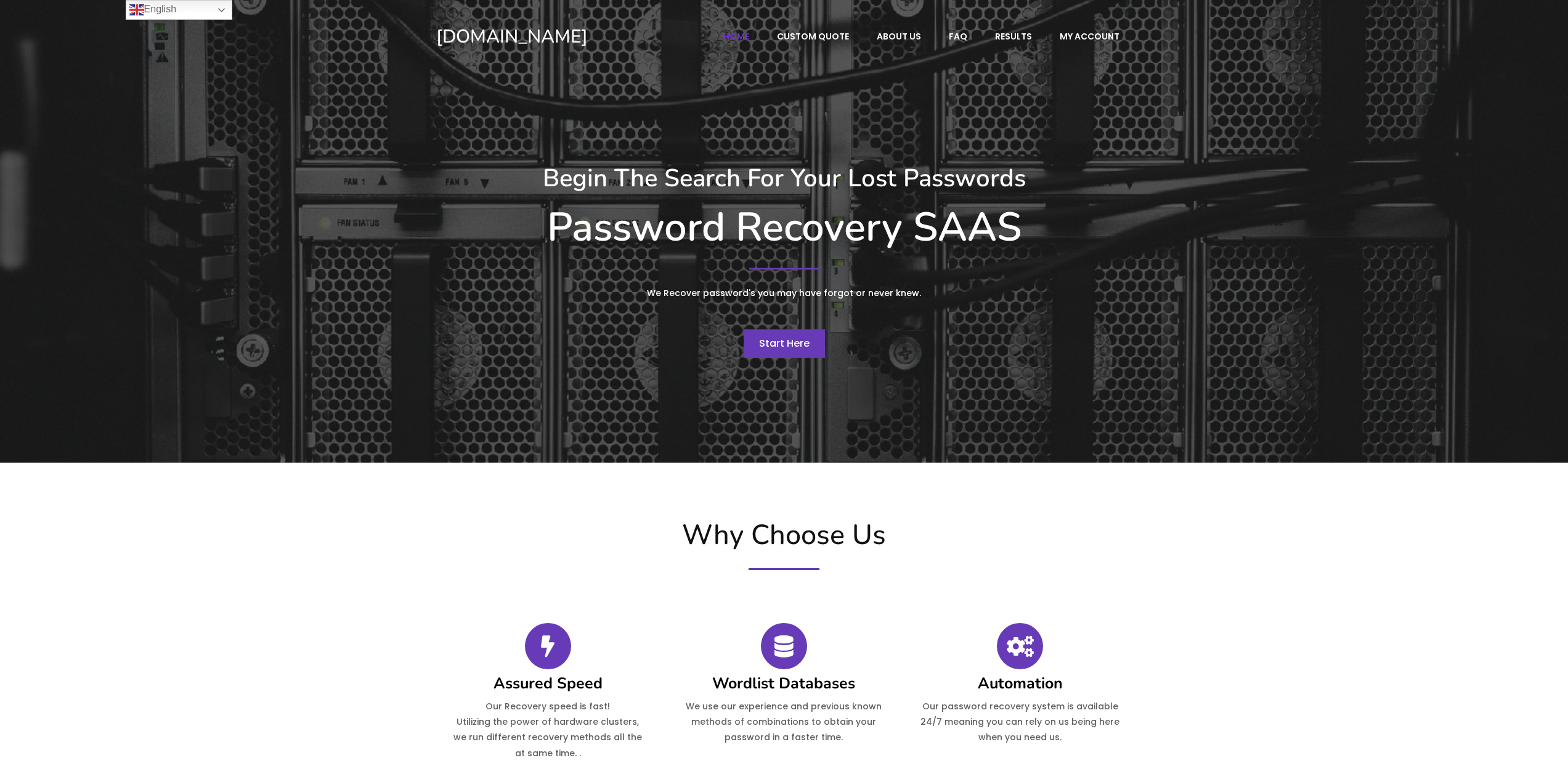
click at [785, 340] on span "Start Here" at bounding box center [784, 342] width 50 height 14
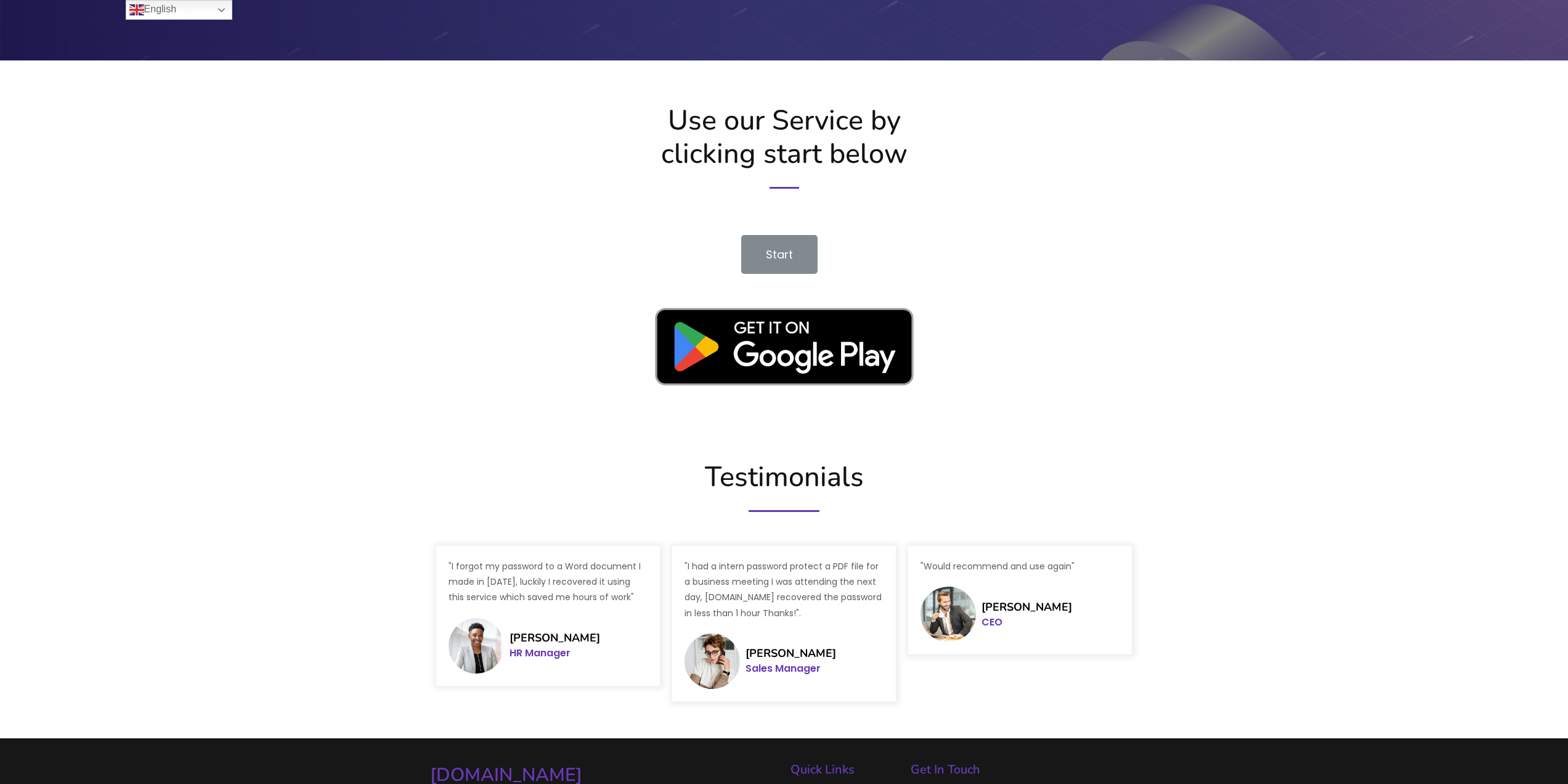
scroll to position [1749, 0]
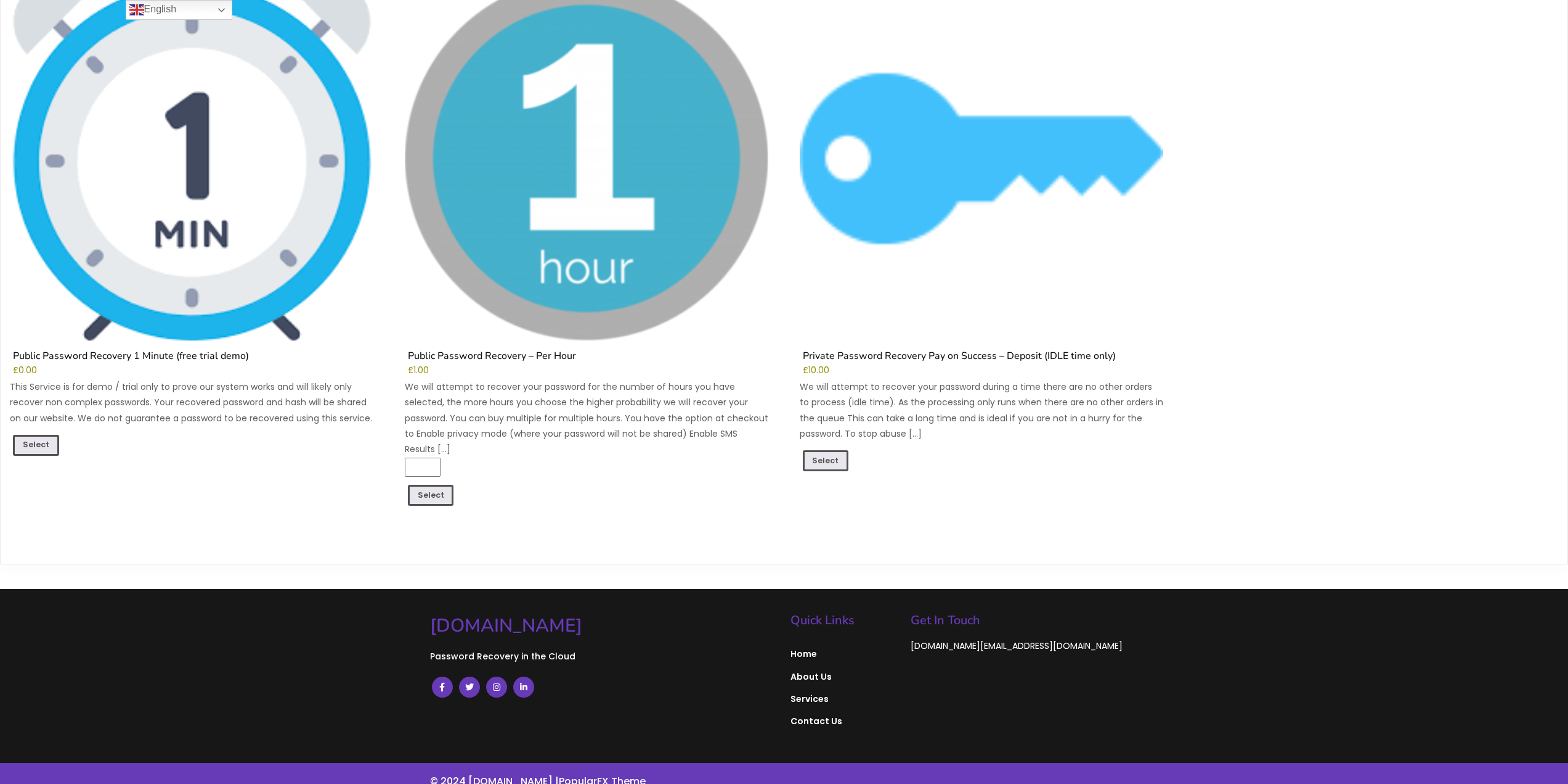
scroll to position [224, 0]
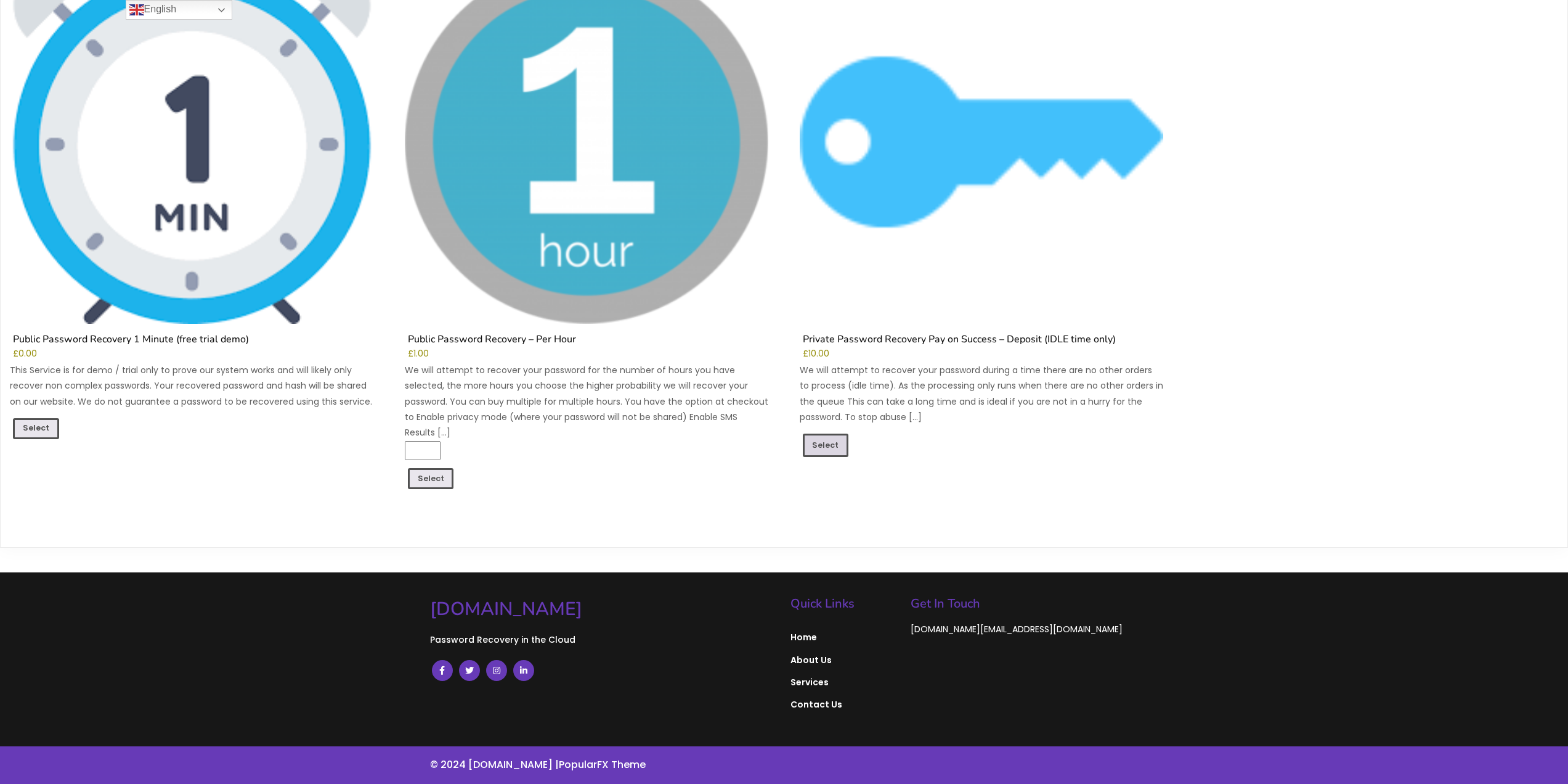
click at [823, 445] on link "Select" at bounding box center [826, 445] width 46 height 24
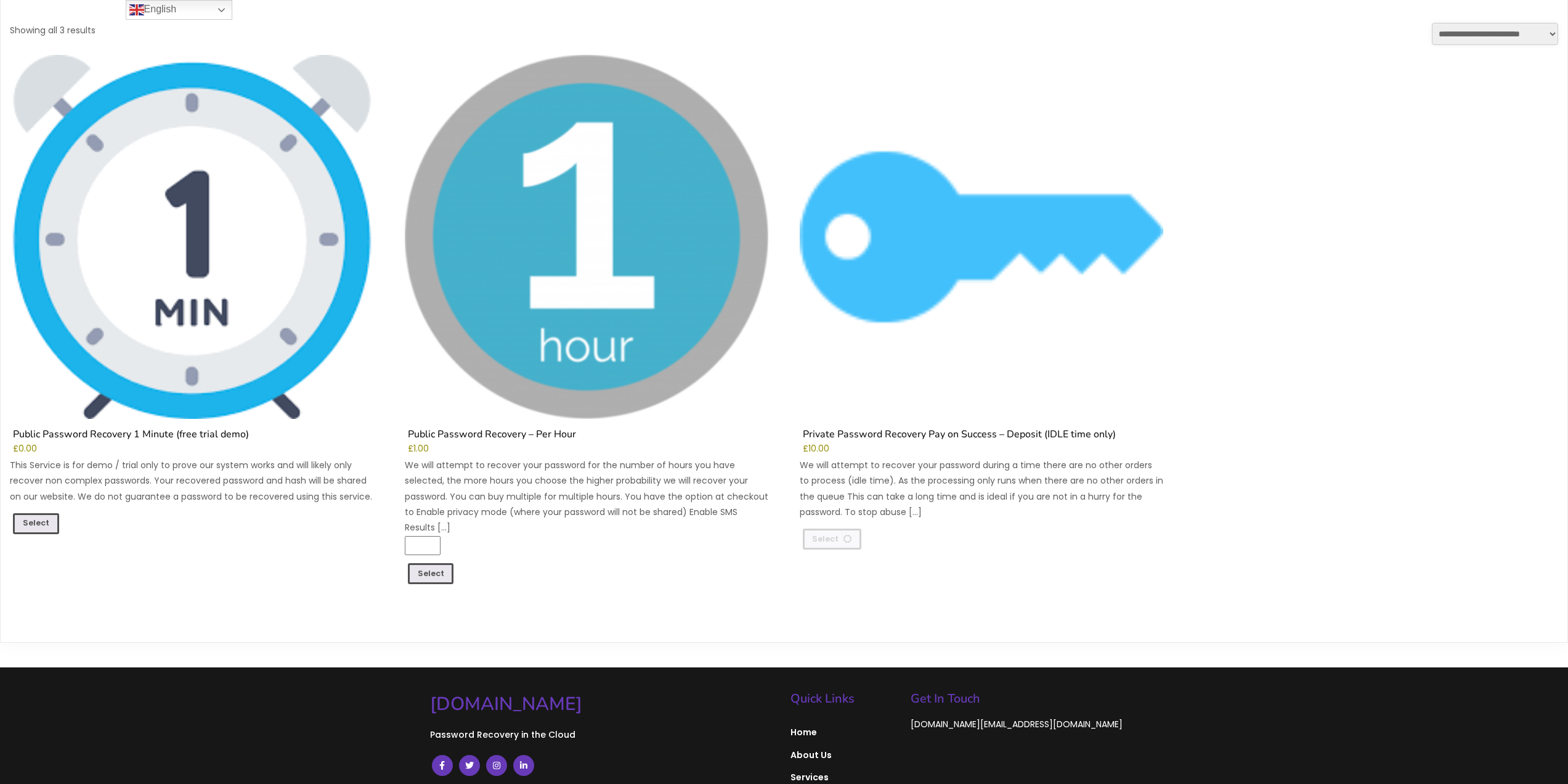
scroll to position [0, 0]
